Goal: Task Accomplishment & Management: Manage account settings

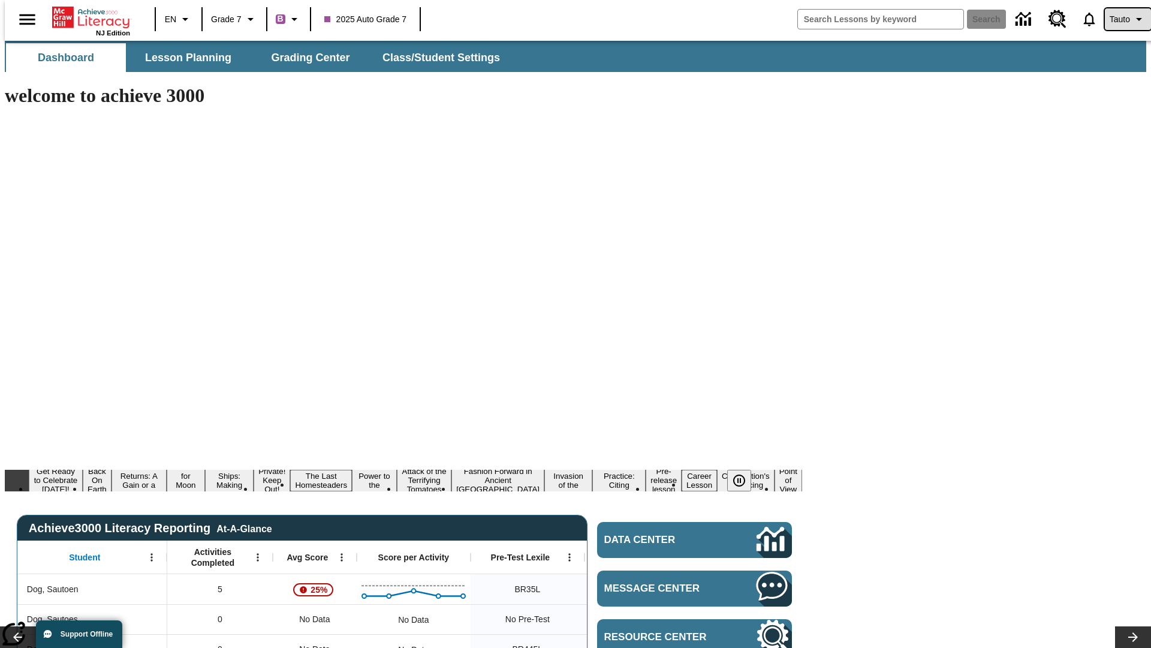
click at [1122, 19] on span "Tauto" at bounding box center [1120, 19] width 20 height 13
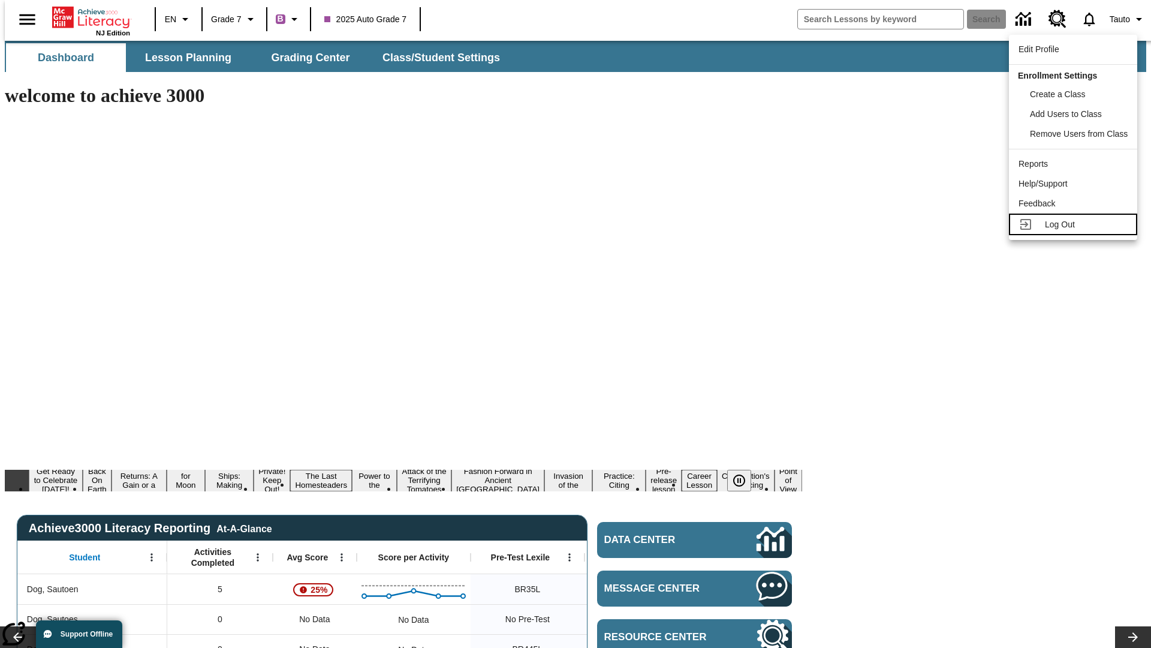
click at [1075, 224] on span "Log Out" at bounding box center [1060, 224] width 30 height 10
